Goal: Information Seeking & Learning: Learn about a topic

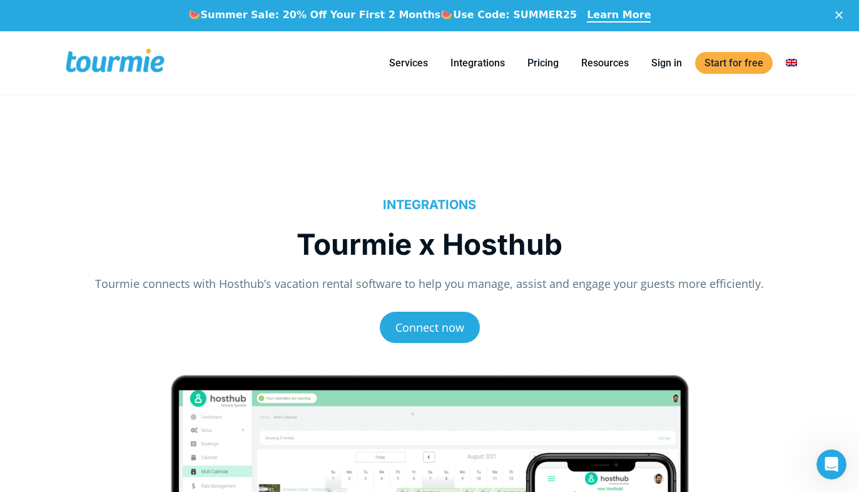
click at [555, 51] on li "Pricing" at bounding box center [543, 62] width 54 height 57
click at [536, 61] on link "Pricing" at bounding box center [543, 63] width 50 height 16
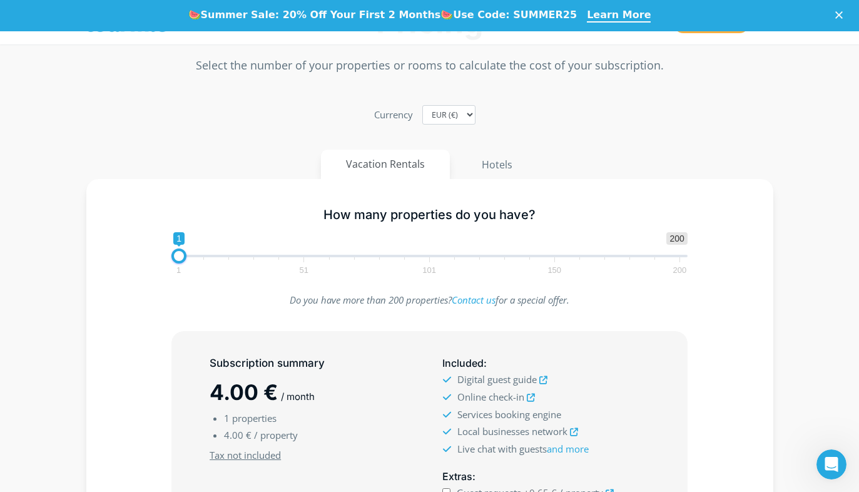
scroll to position [143, 0]
type input "21"
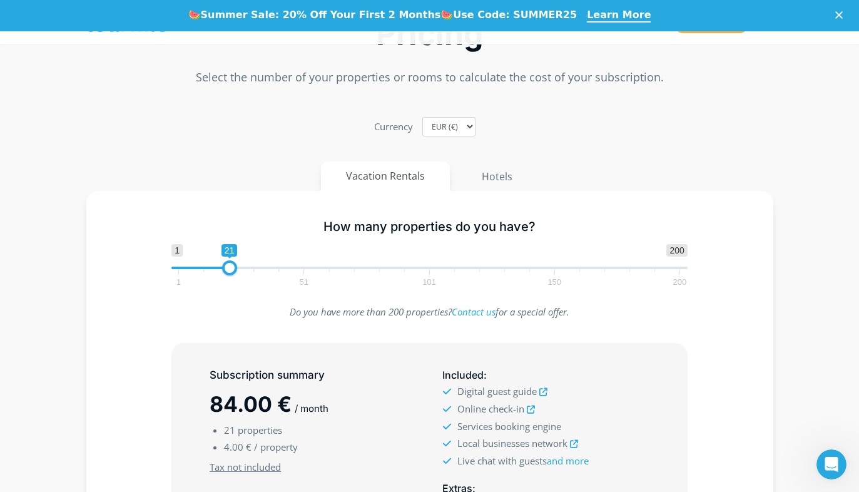
scroll to position [131, 0]
click at [547, 396] on icon at bounding box center [543, 393] width 8 height 8
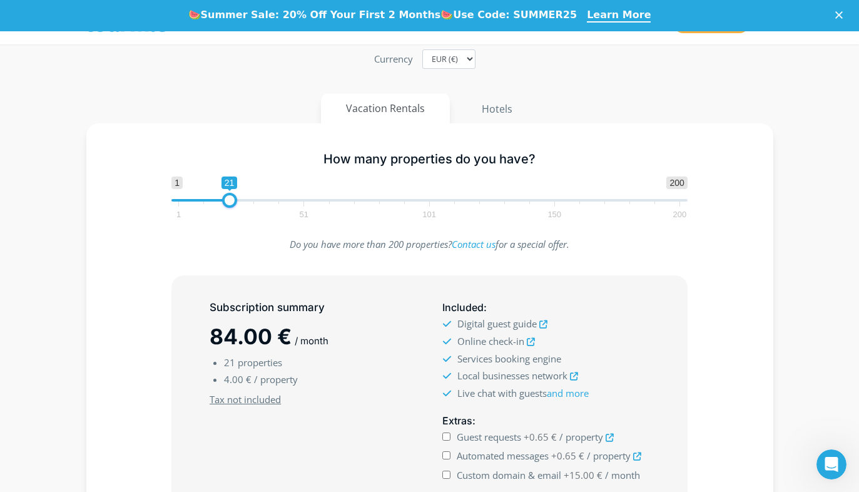
scroll to position [201, 0]
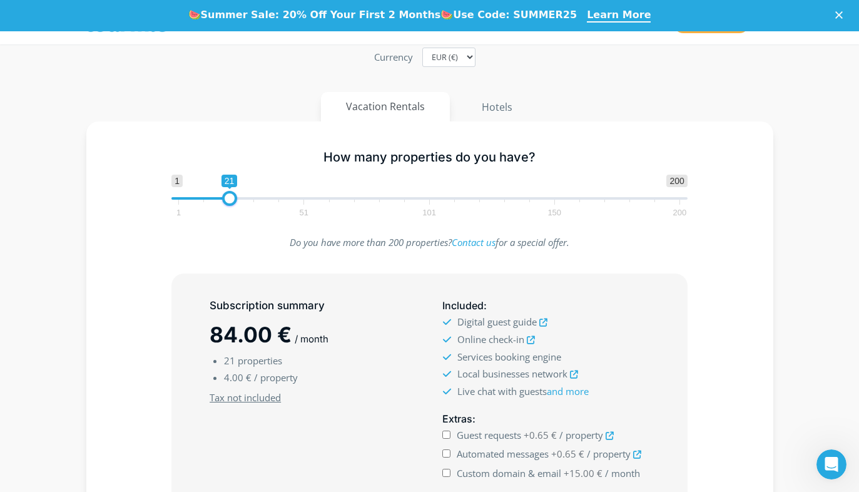
click at [451, 457] on input "Automated messages +0.65 € / property" at bounding box center [446, 453] width 8 height 8
checkbox input "true"
click at [449, 469] on input "Custom domain & email +15.00 € / month" at bounding box center [446, 473] width 8 height 8
click at [449, 470] on input "Custom domain & email +15.00 € / month" at bounding box center [446, 473] width 8 height 8
checkbox input "false"
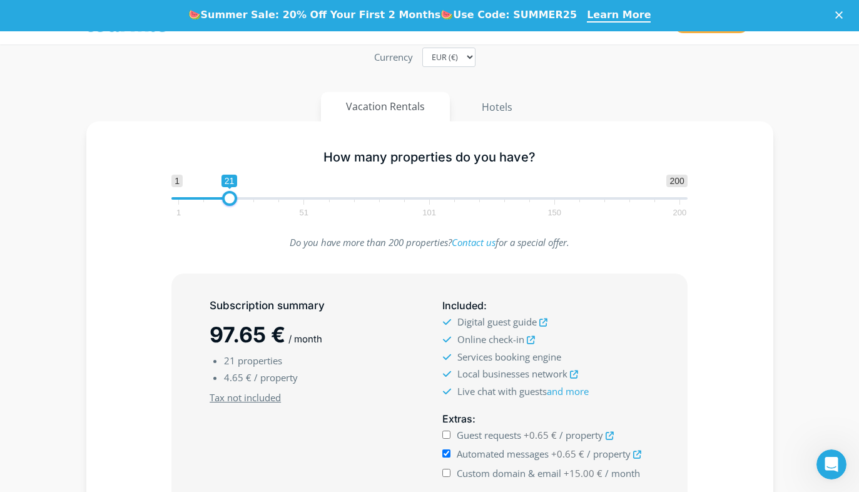
click at [445, 477] on div "Custom domain & email +15.00 € / month" at bounding box center [545, 473] width 206 height 17
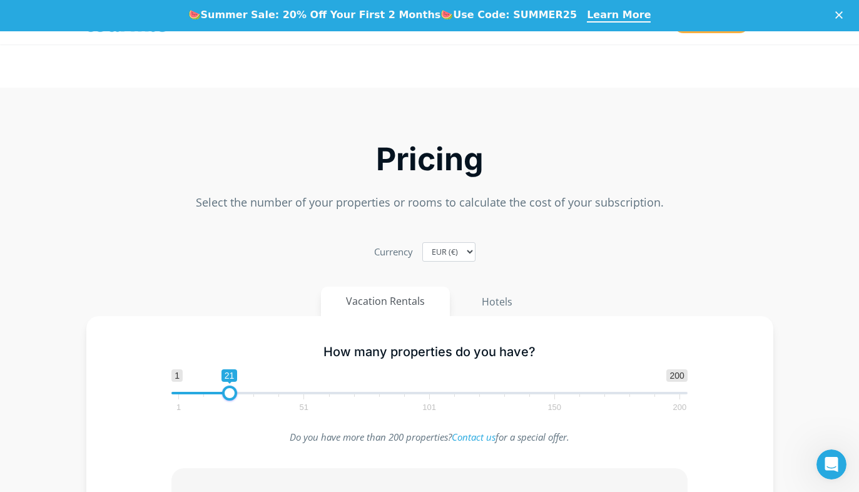
scroll to position [0, 0]
